Goal: Task Accomplishment & Management: Manage account settings

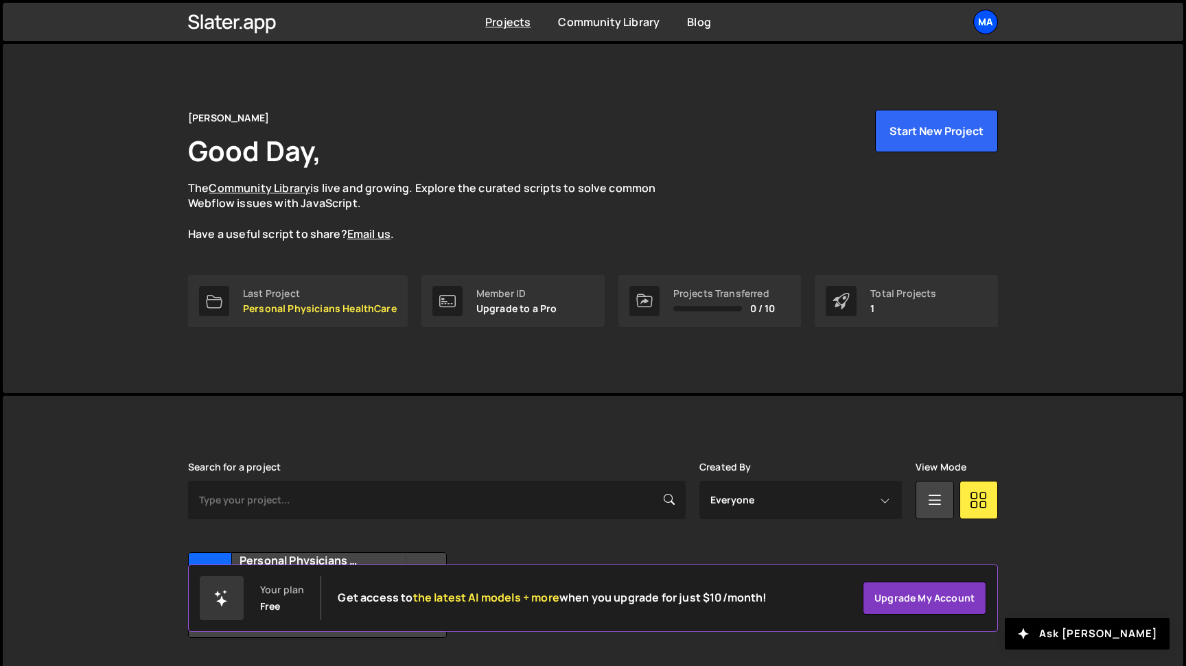
click at [992, 25] on div "Ma" at bounding box center [985, 22] width 25 height 25
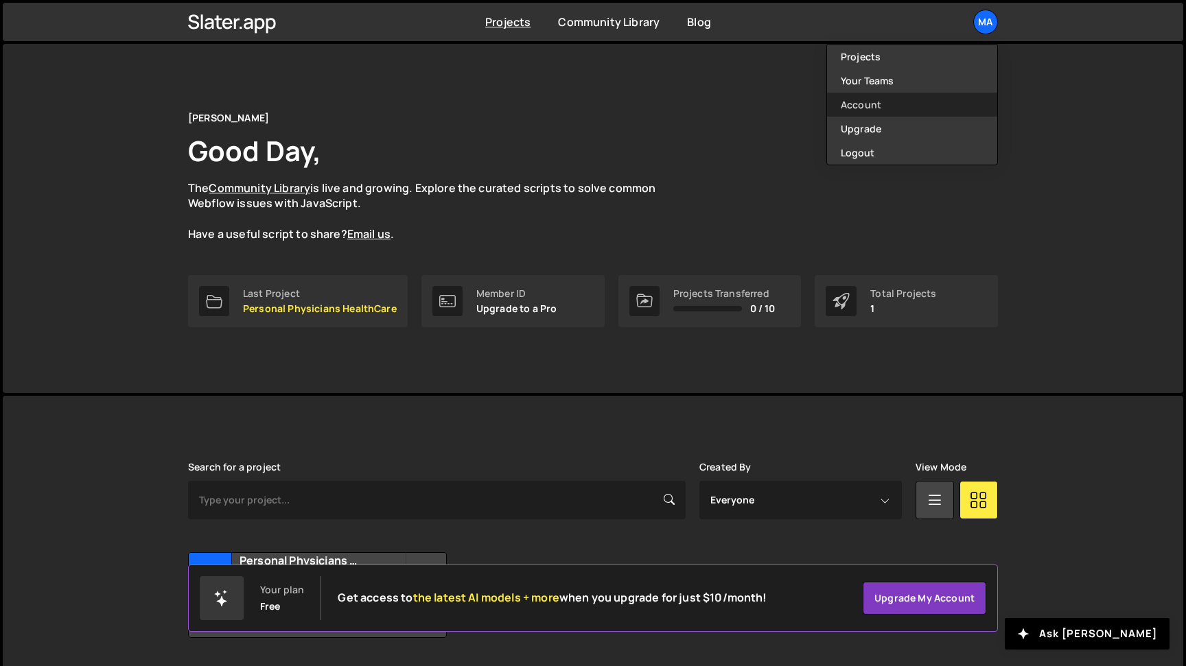
click at [867, 107] on link "Account" at bounding box center [912, 105] width 170 height 24
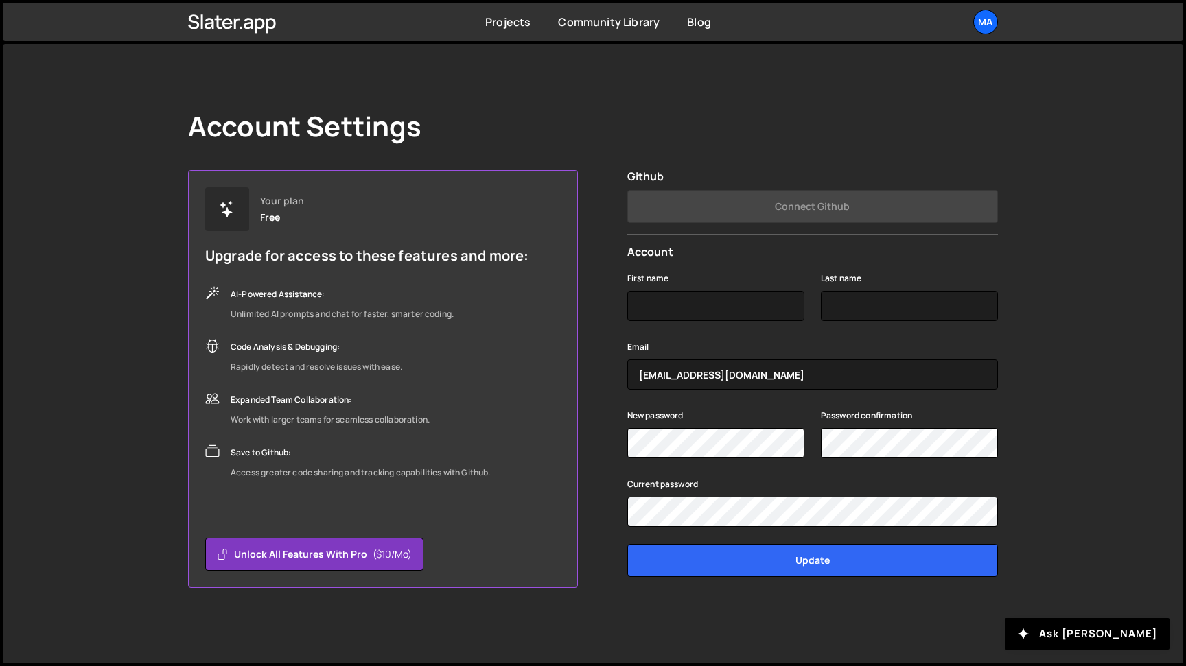
click at [987, 10] on link "Ma" at bounding box center [985, 22] width 25 height 25
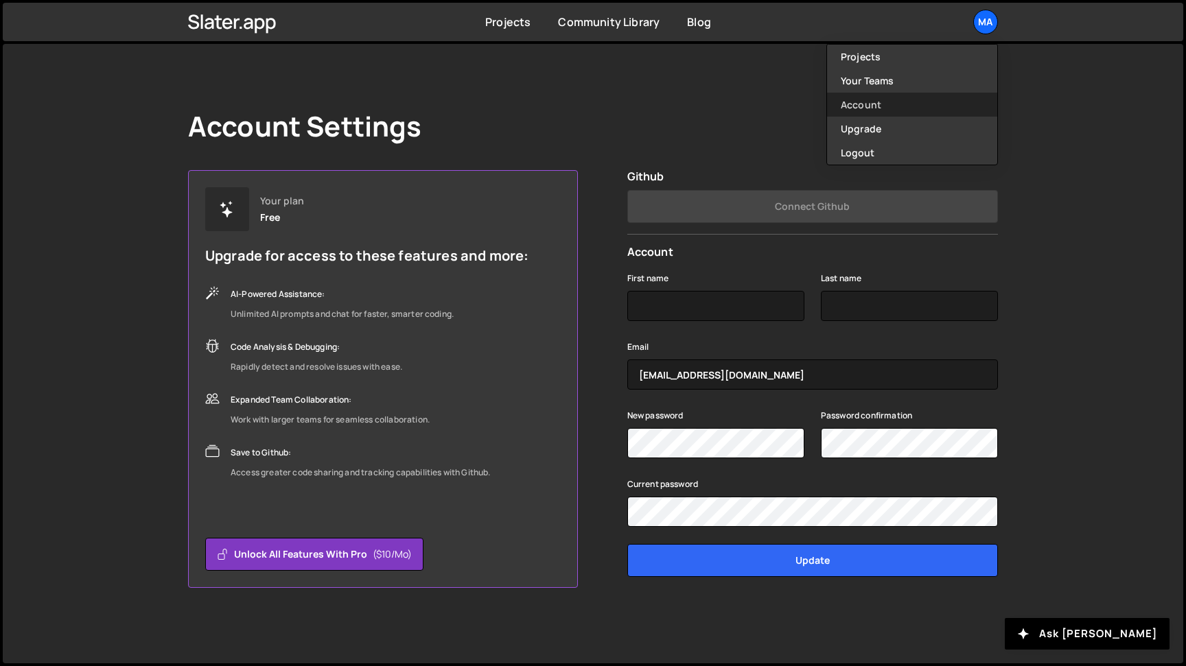
click at [864, 102] on link "Account" at bounding box center [912, 105] width 170 height 24
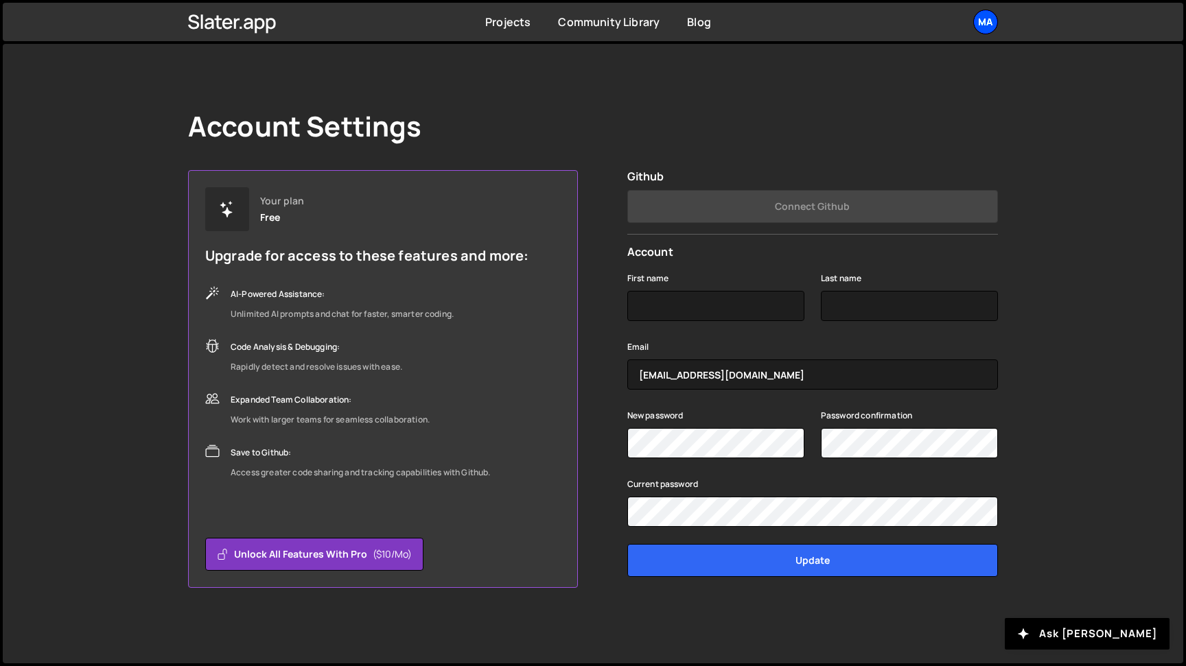
click at [978, 16] on div "Ma" at bounding box center [985, 22] width 25 height 25
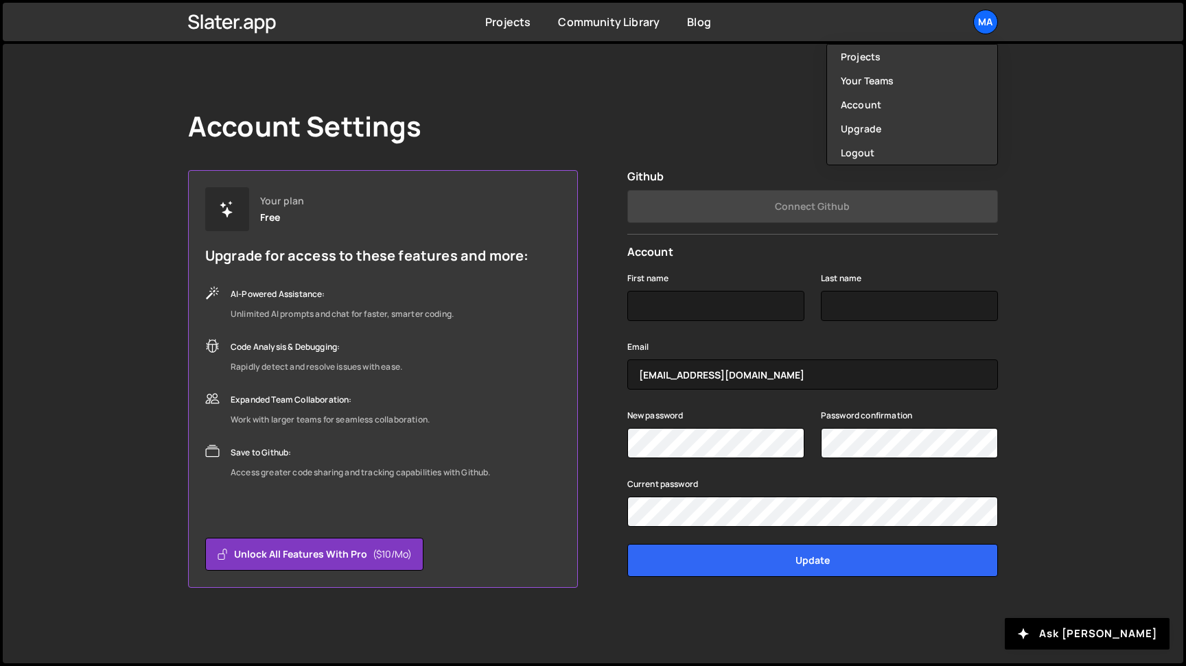
click at [670, 134] on div "Account Settings" at bounding box center [593, 126] width 810 height 33
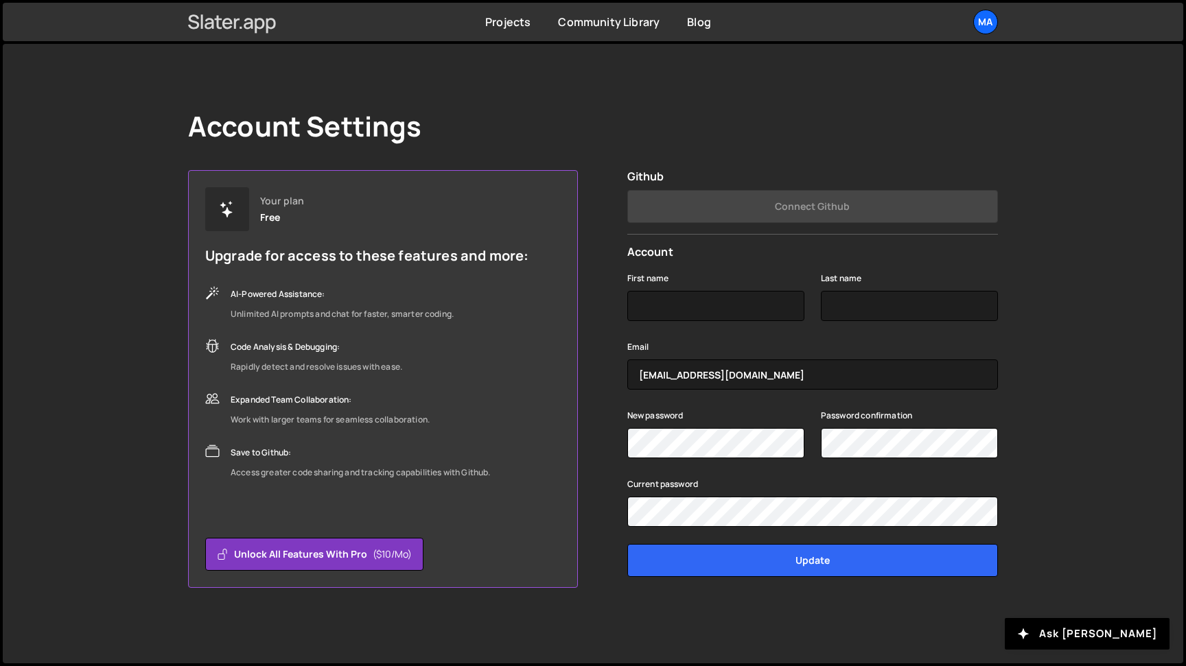
click at [263, 20] on icon at bounding box center [260, 26] width 10 height 16
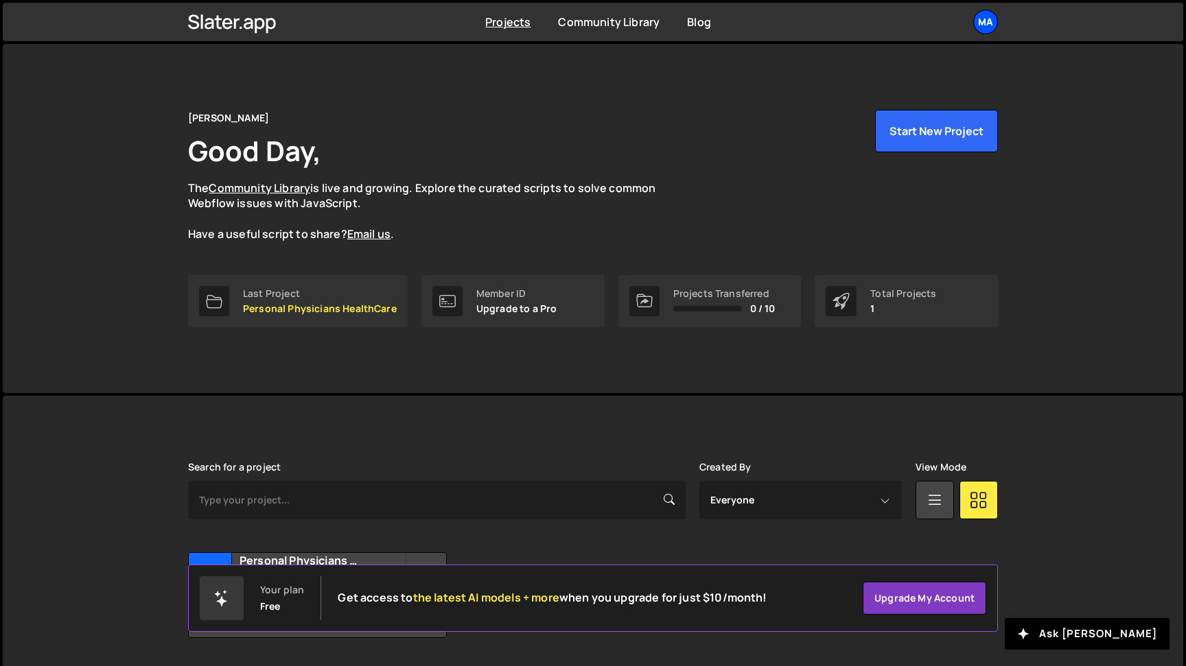
click at [989, 28] on div "Ma" at bounding box center [985, 22] width 25 height 25
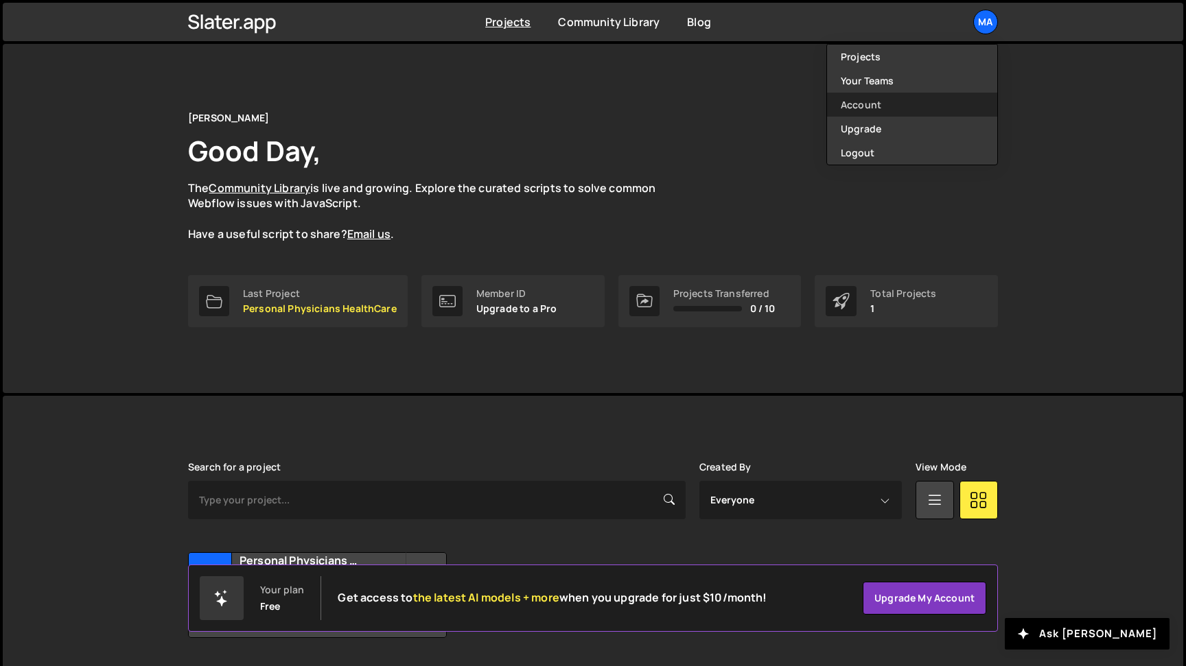
click at [873, 103] on link "Account" at bounding box center [912, 105] width 170 height 24
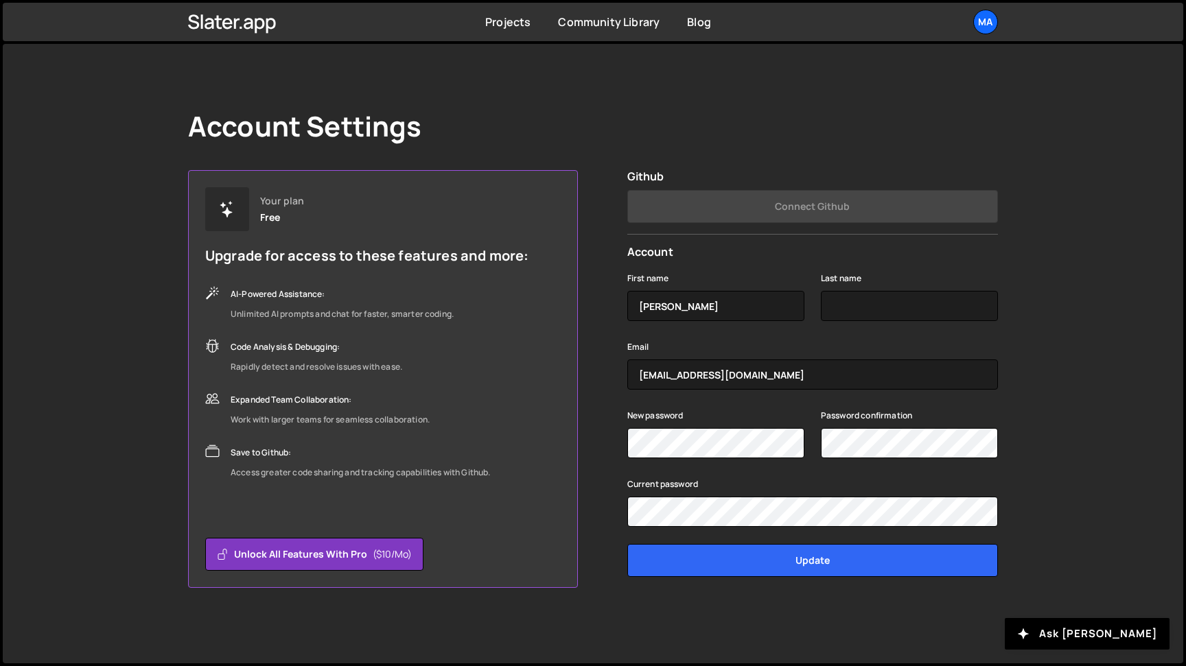
type input "[PERSON_NAME]"
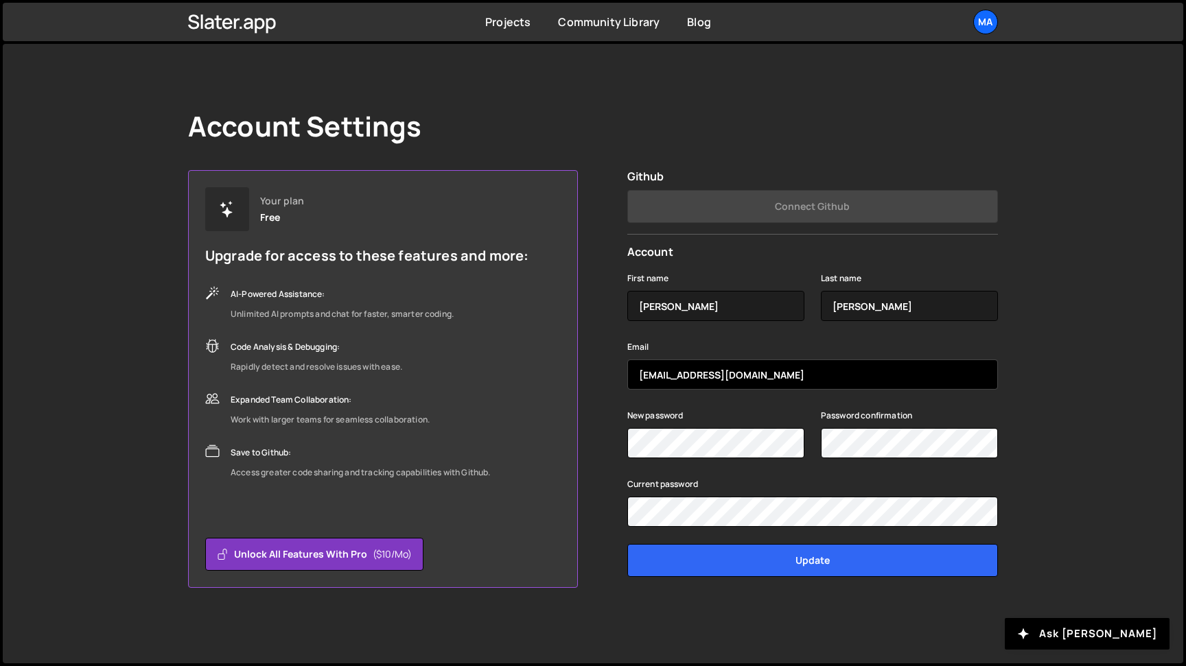
type input "[EMAIL_ADDRESS][DOMAIN_NAME]"
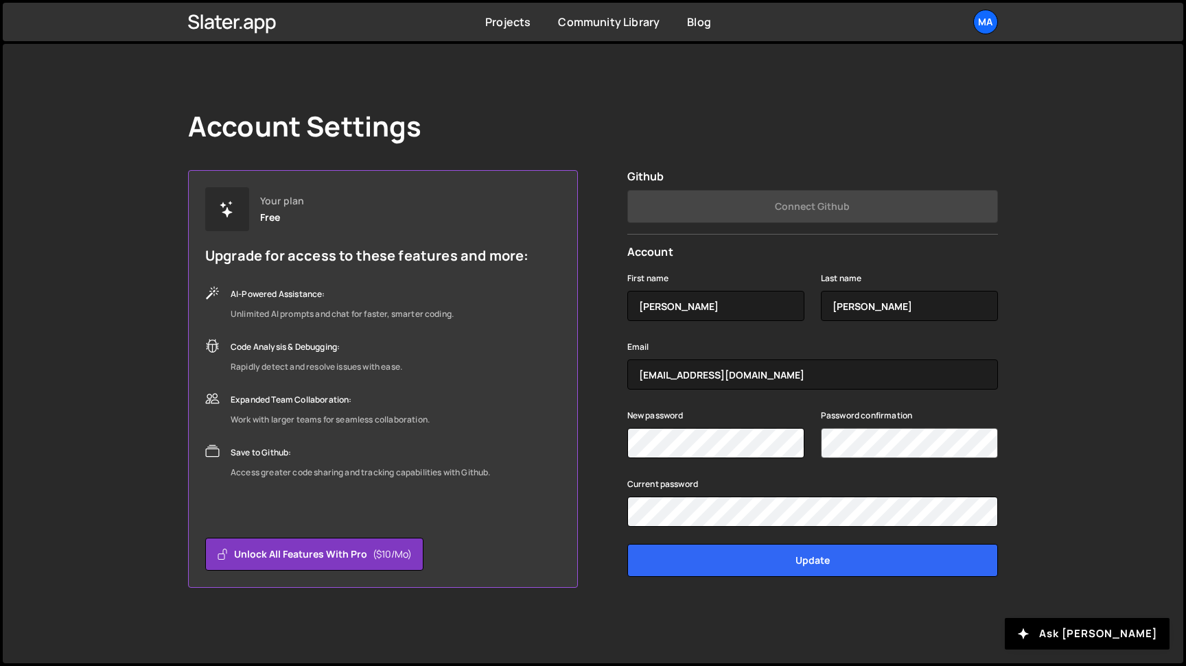
scroll to position [0, 8]
click at [989, 27] on div "Ma" at bounding box center [985, 22] width 25 height 25
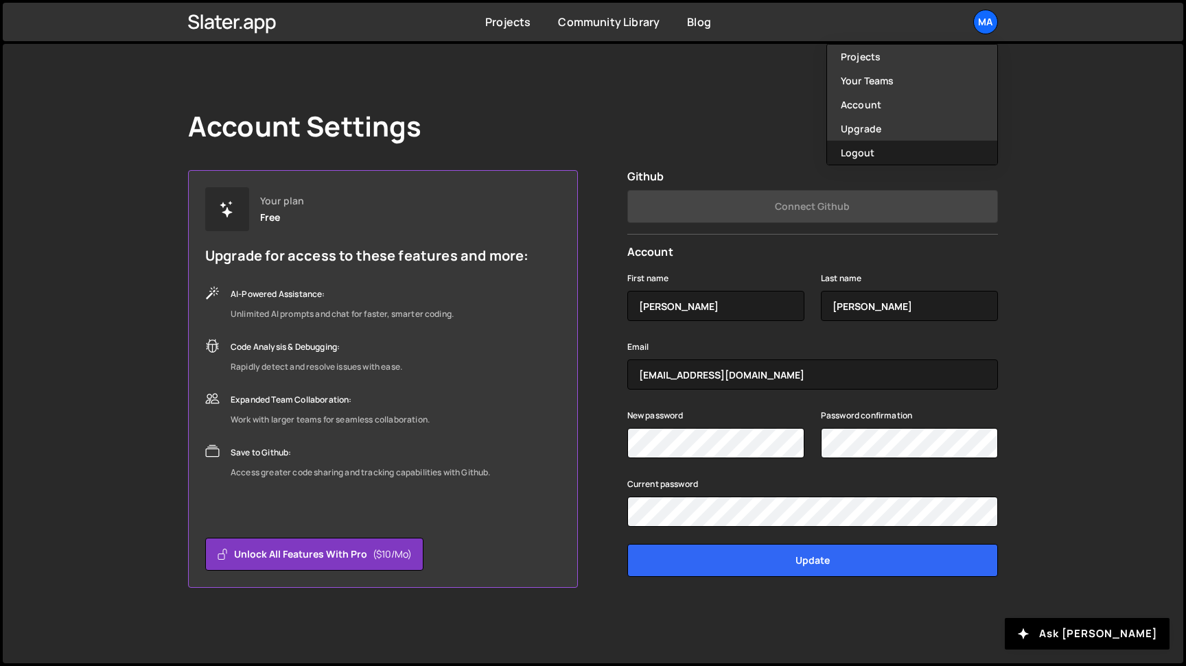
click at [878, 152] on button "Logout" at bounding box center [912, 153] width 170 height 24
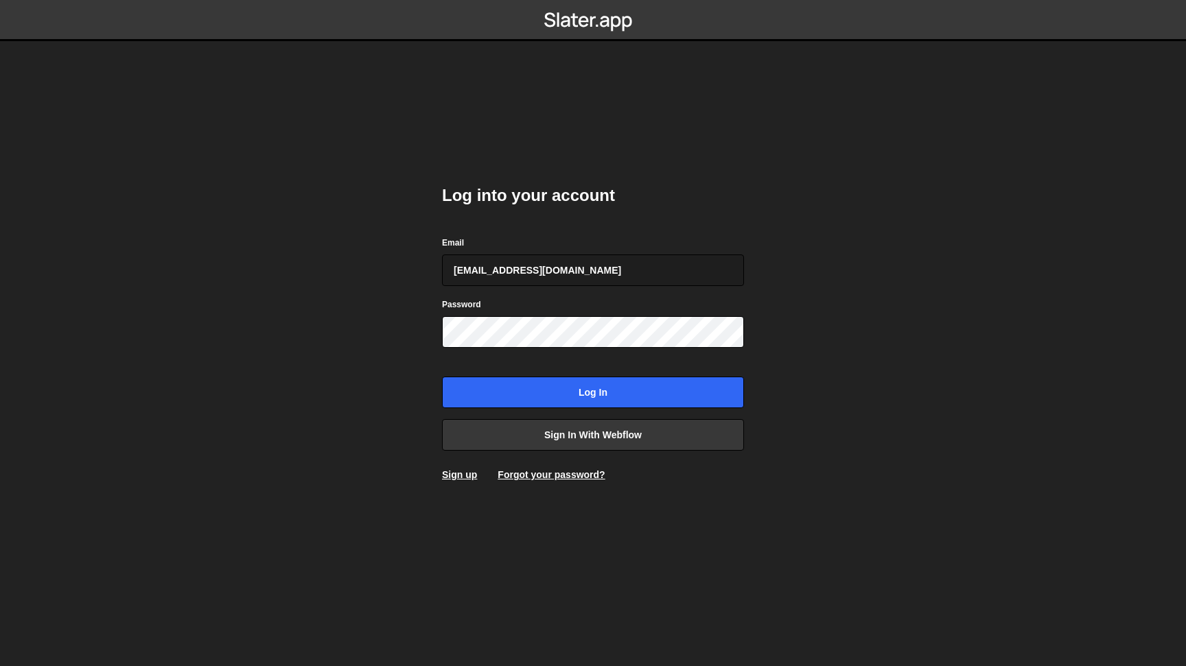
click at [398, 426] on body "Log into your account Email [EMAIL_ADDRESS][DOMAIN_NAME] Password Log in Sign i…" at bounding box center [593, 333] width 1186 height 666
click at [489, 432] on link "Sign in with Webflow" at bounding box center [593, 435] width 302 height 32
